Goal: Task Accomplishment & Management: Manage account settings

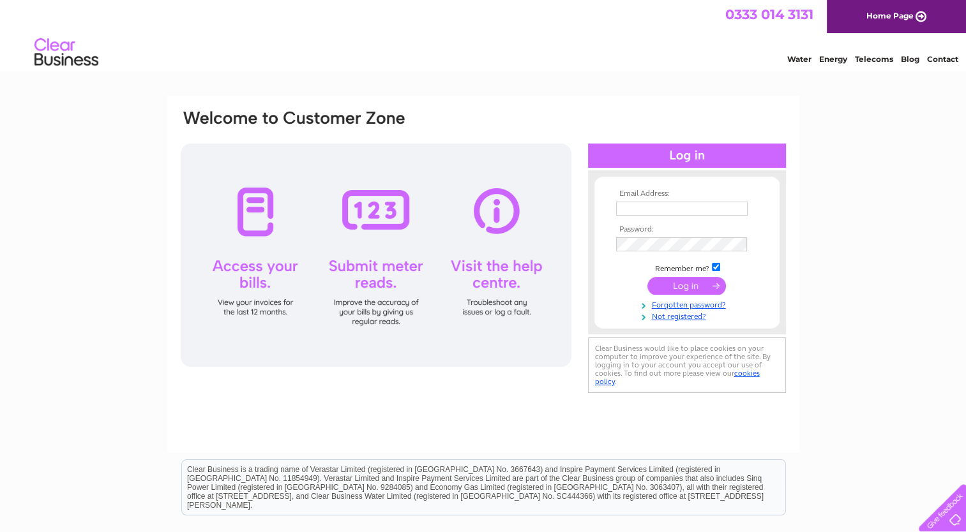
type input "steven@hillingtontimber.co.uk"
click at [691, 280] on input "submit" at bounding box center [686, 286] width 78 height 18
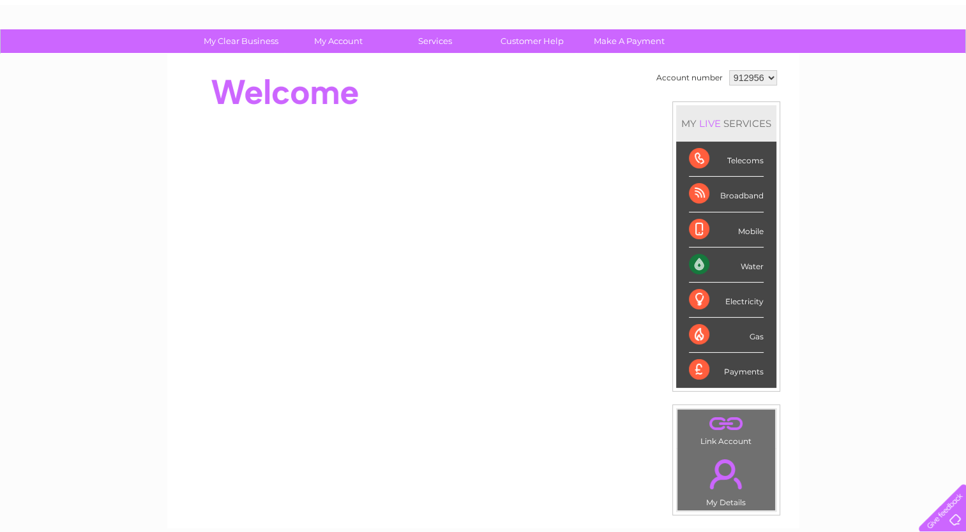
scroll to position [57, 0]
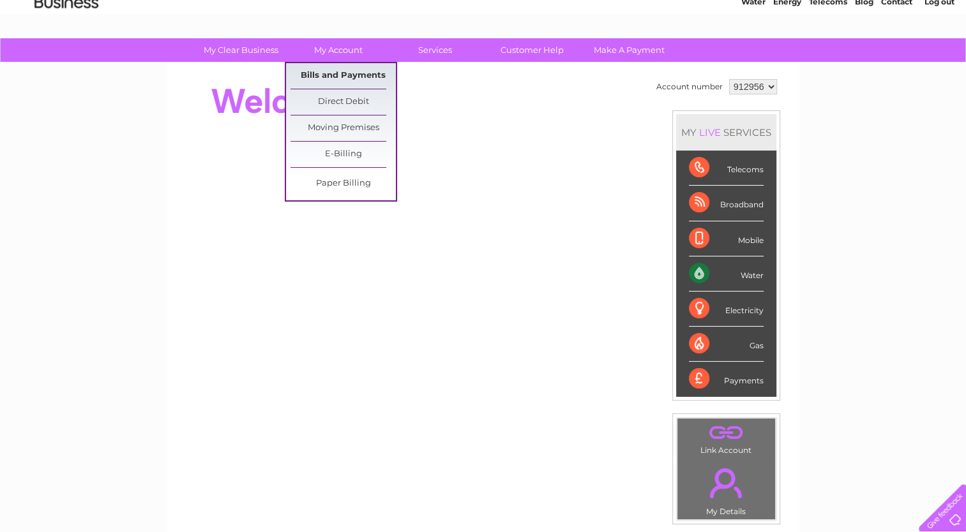
click at [346, 73] on link "Bills and Payments" at bounding box center [342, 76] width 105 height 26
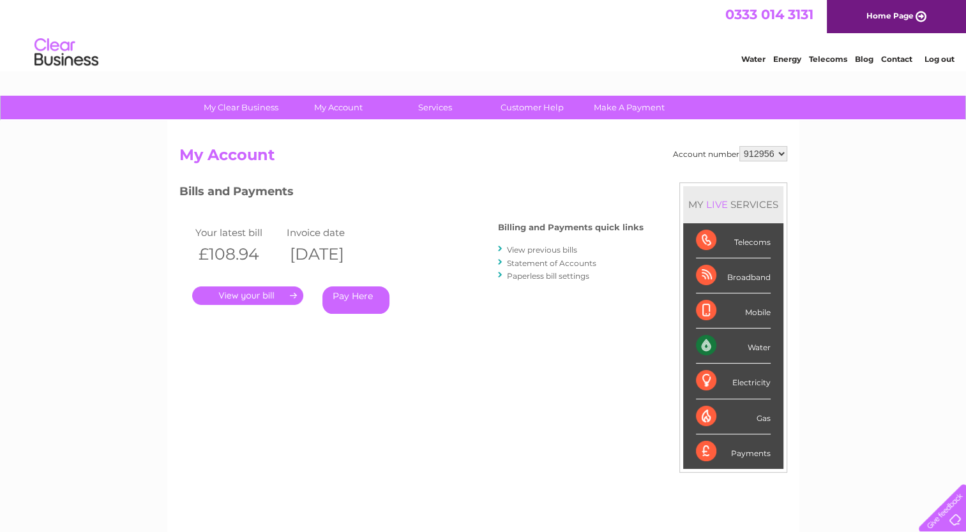
click at [273, 289] on link "." at bounding box center [247, 296] width 111 height 19
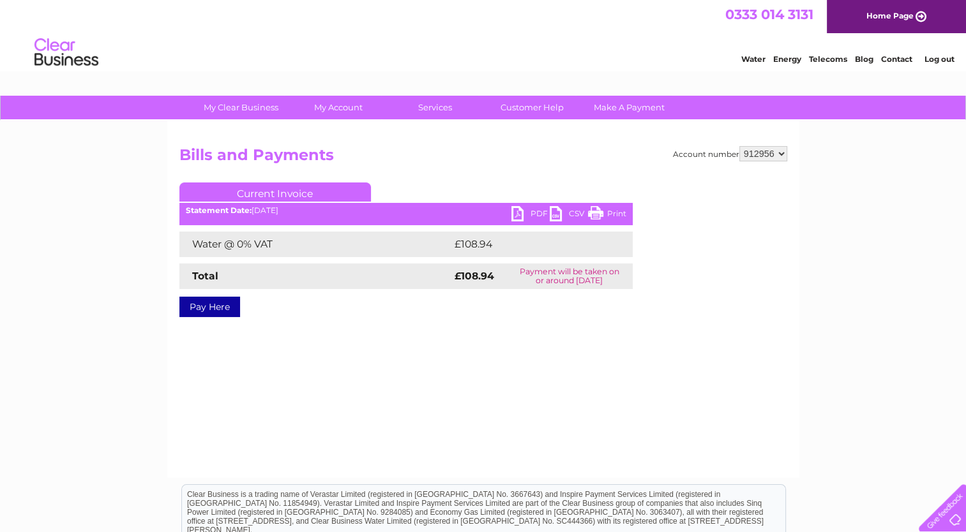
click at [521, 216] on link "PDF" at bounding box center [530, 215] width 38 height 19
